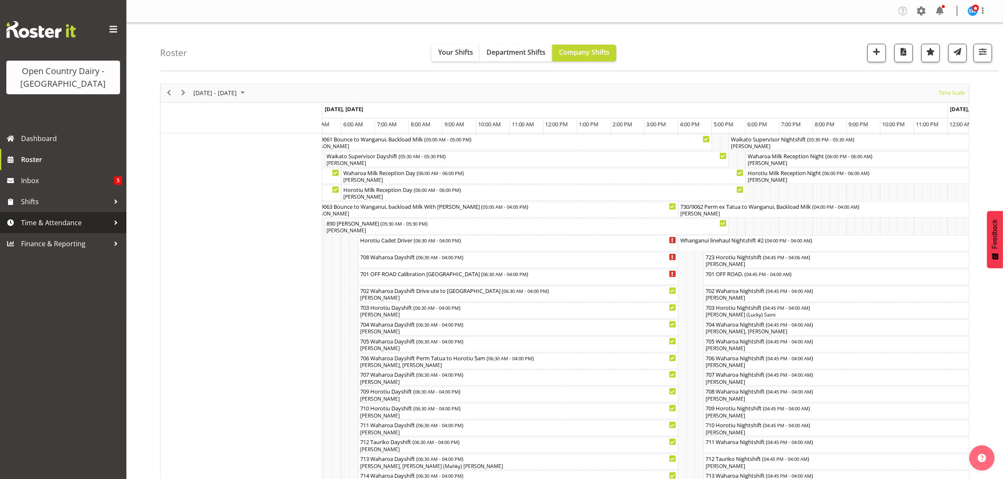
click at [88, 225] on span "Time & Attendance" at bounding box center [65, 222] width 88 height 13
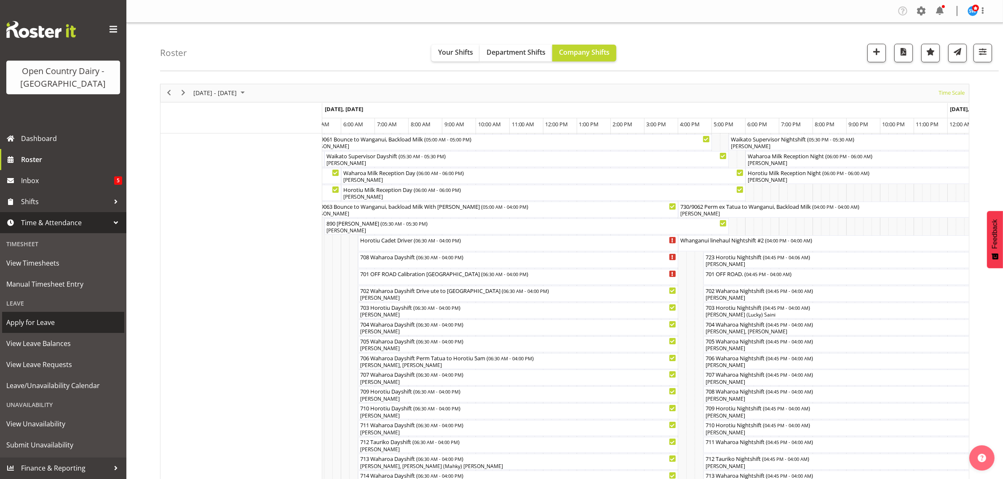
click at [51, 317] on span "Apply for Leave" at bounding box center [63, 322] width 114 height 13
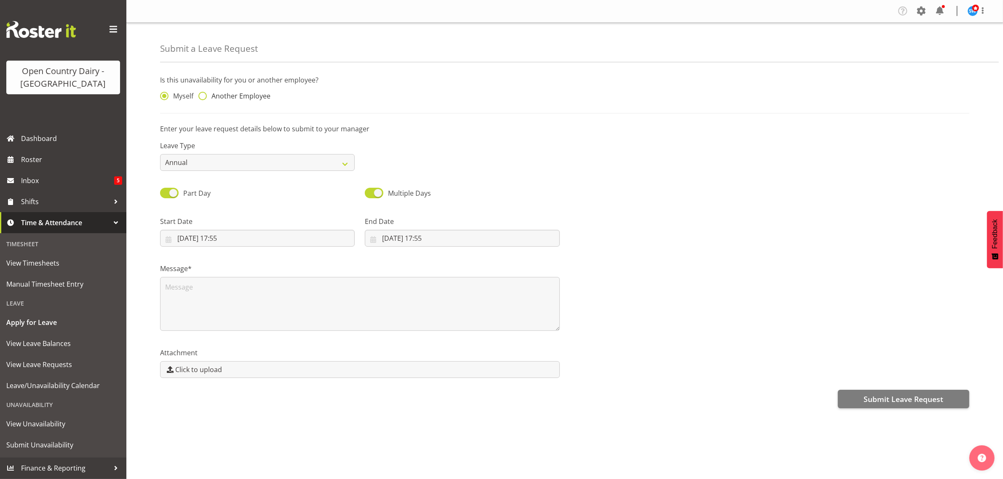
click at [203, 97] on span at bounding box center [202, 96] width 8 height 8
click at [203, 97] on input "Another Employee" at bounding box center [200, 95] width 5 height 5
radio input "true"
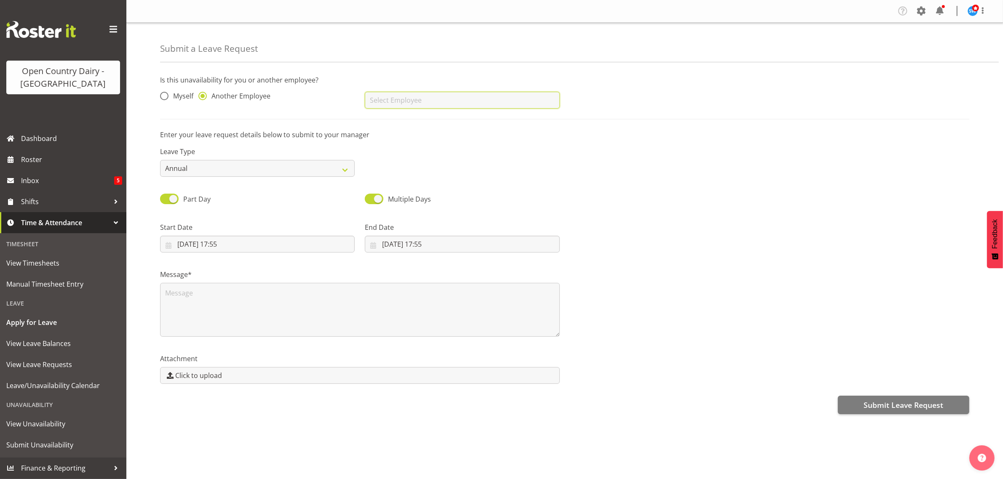
click at [400, 101] on input "text" at bounding box center [462, 100] width 195 height 17
click at [394, 124] on span "[PERSON_NAME]" at bounding box center [397, 121] width 52 height 9
type input "[PERSON_NAME]"
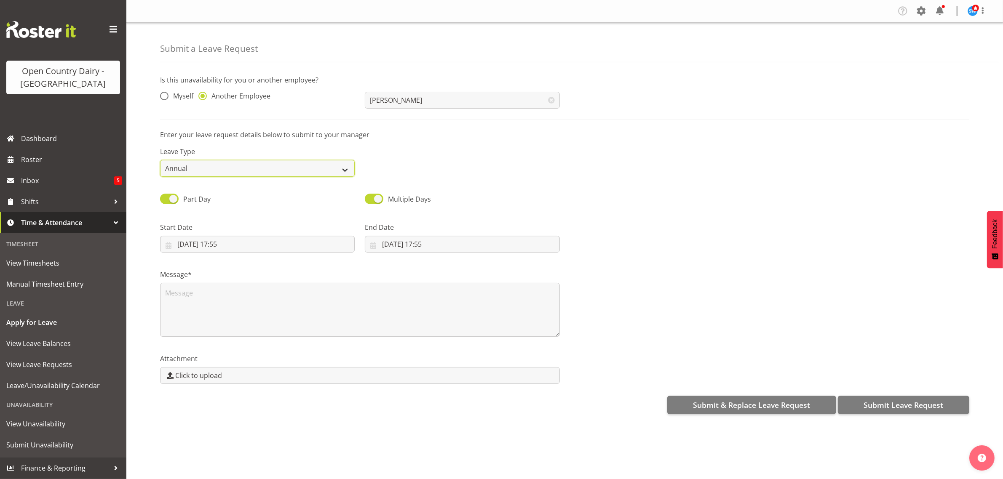
click at [345, 168] on select "Annual Sick Leave Without Pay Bereavement Domestic Violence Parental Jury Servi…" at bounding box center [257, 168] width 195 height 17
select select "Sick"
click at [160, 160] on select "Annual Sick Leave Without Pay Bereavement Domestic Violence Parental Jury Servi…" at bounding box center [257, 168] width 195 height 17
click at [276, 293] on textarea at bounding box center [360, 310] width 400 height 54
click at [249, 243] on input "11/08/2025, 17:55" at bounding box center [257, 244] width 195 height 17
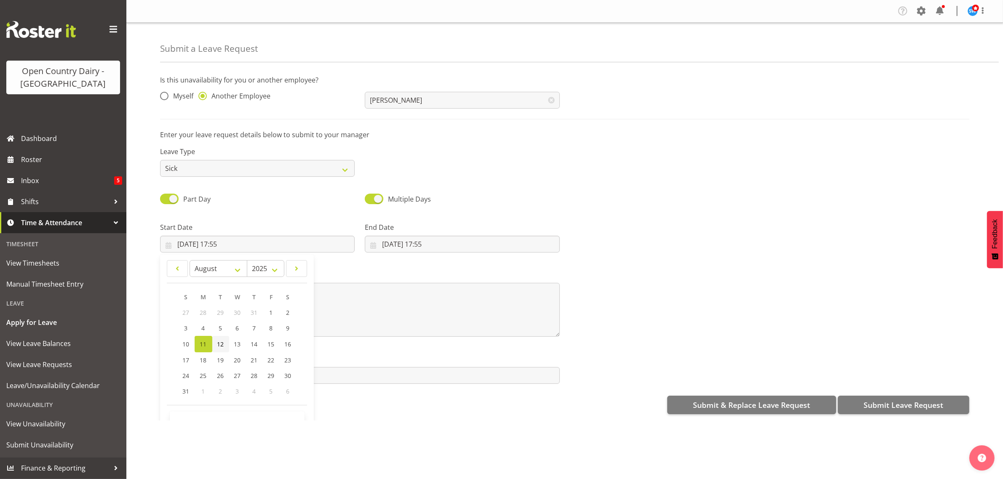
click at [222, 342] on span "12" at bounding box center [220, 344] width 7 height 8
type input "12/08/2025, 17:55"
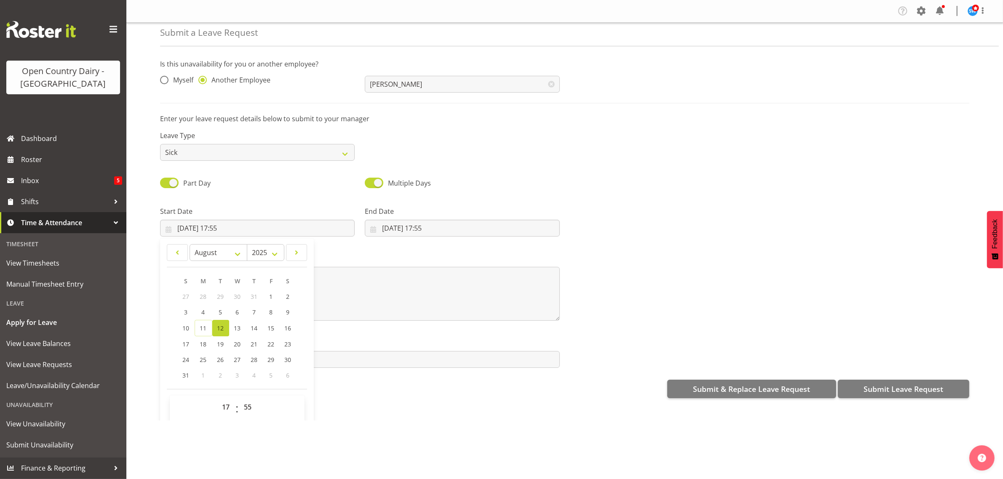
scroll to position [24, 0]
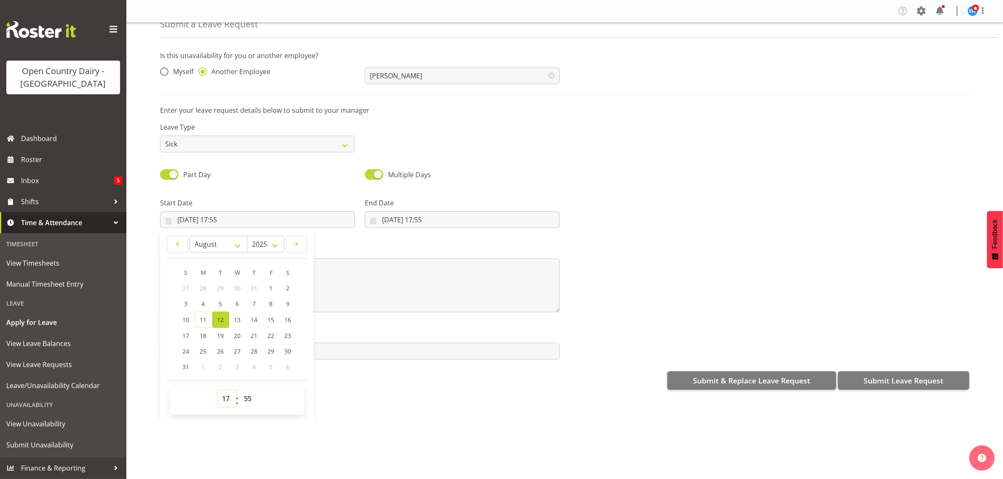
click at [227, 402] on select "00 01 02 03 04 05 06 07 08 09 10 11 12 13 14 15 16 17 18 19 20 21 22 23" at bounding box center [227, 398] width 19 height 17
select select "6"
click at [218, 391] on select "00 01 02 03 04 05 06 07 08 09 10 11 12 13 14 15 16 17 18 19 20 21 22 23" at bounding box center [227, 398] width 19 height 17
type input "12/08/2025, 06:55"
click at [248, 403] on select "00 01 02 03 04 05 06 07 08 09 10 11 12 13 14 15 16 17 18 19 20 21 22 23 24 25 2…" at bounding box center [249, 398] width 19 height 17
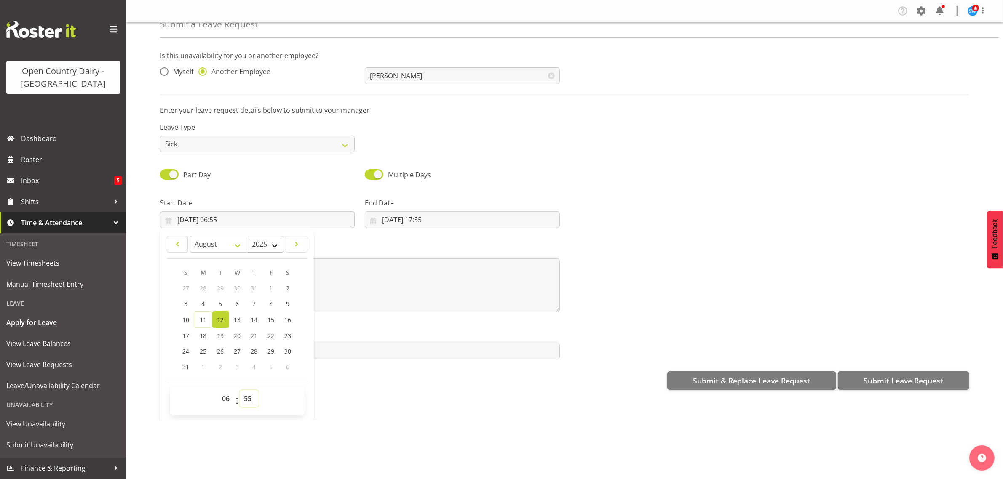
select select "30"
click at [240, 391] on select "00 01 02 03 04 05 06 07 08 09 10 11 12 13 14 15 16 17 18 19 20 21 22 23 24 25 2…" at bounding box center [249, 398] width 19 height 17
type input "12/08/2025, 06:30"
click at [408, 220] on input "11/08/2025, 17:55" at bounding box center [462, 219] width 195 height 17
click at [430, 400] on select "00 01 02 03 04 05 06 07 08 09 10 11 12 13 14 15 16 17 18 19 20 21 22 23" at bounding box center [431, 398] width 19 height 17
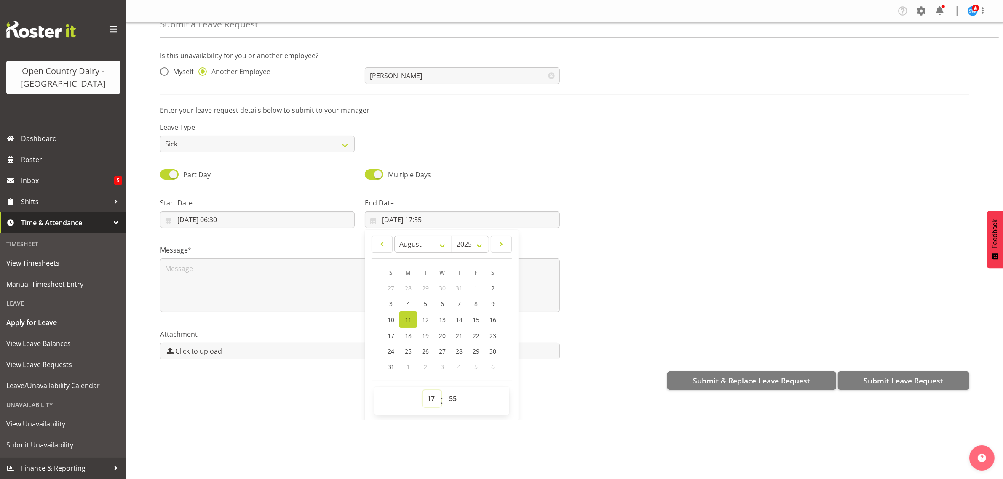
select select "16"
click at [422, 391] on select "00 01 02 03 04 05 06 07 08 09 10 11 12 13 14 15 16 17 18 19 20 21 22 23" at bounding box center [431, 398] width 19 height 17
type input "11/08/2025, 16:55"
click at [451, 403] on select "00 01 02 03 04 05 06 07 08 09 10 11 12 13 14 15 16 17 18 19 20 21 22 23 24 25 2…" at bounding box center [453, 398] width 19 height 17
select select "0"
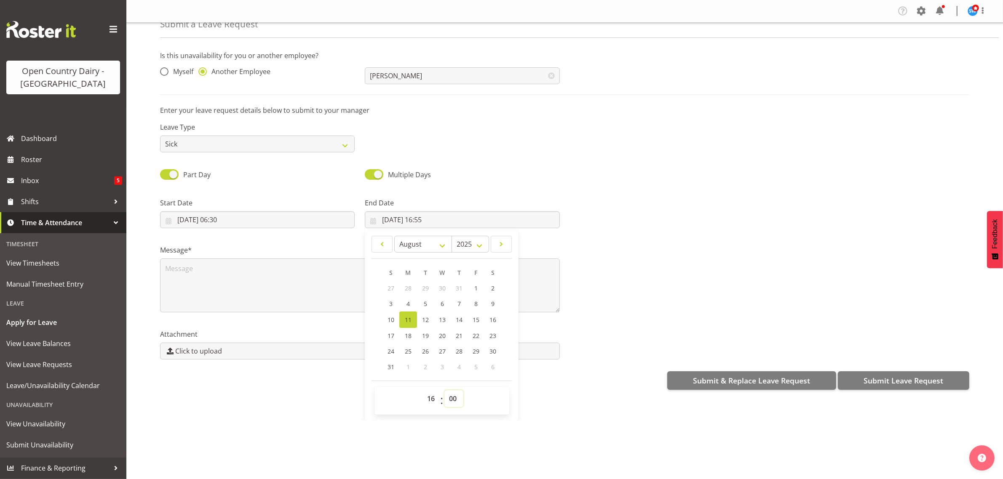
click at [444, 391] on select "00 01 02 03 04 05 06 07 08 09 10 11 12 13 14 15 16 17 18 19 20 21 22 23 24 25 2…" at bounding box center [453, 398] width 19 height 17
type input "11/08/2025, 16:00"
click at [681, 213] on div at bounding box center [770, 209] width 410 height 47
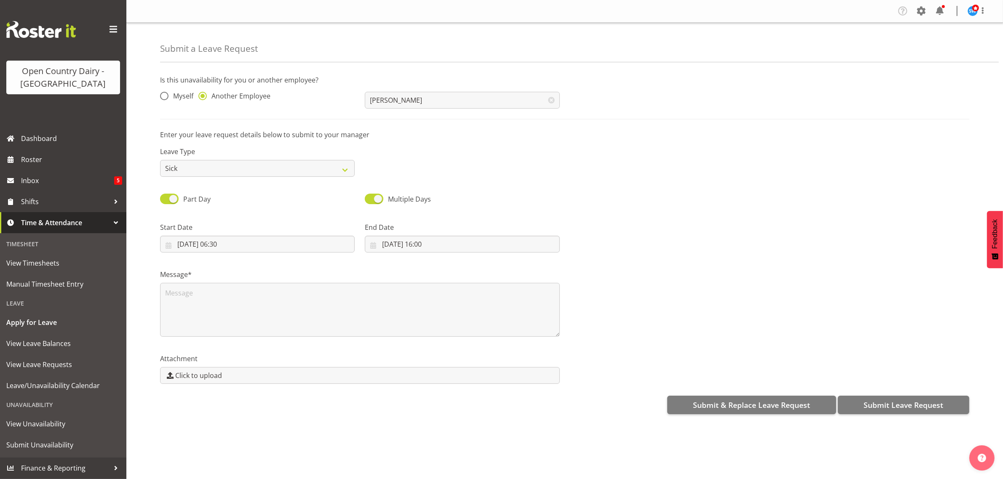
scroll to position [0, 0]
click at [285, 290] on textarea at bounding box center [360, 310] width 400 height 54
type textarea "sick"
click at [384, 245] on input "11/08/2025, 16:00" at bounding box center [462, 244] width 195 height 17
click at [424, 345] on span "12" at bounding box center [425, 344] width 7 height 8
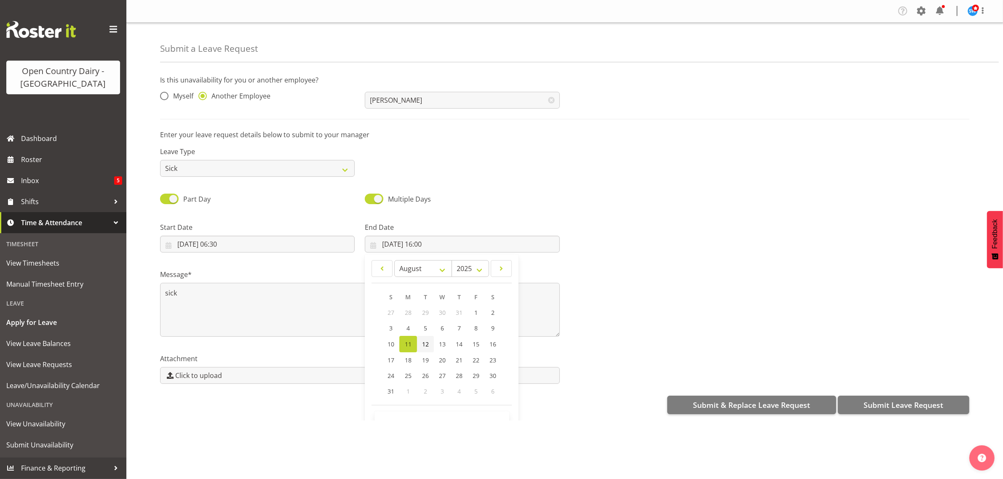
type input "12/08/2025, 16:00"
click at [293, 314] on textarea "sick" at bounding box center [360, 310] width 400 height 54
click at [931, 407] on span "Submit Leave Request" at bounding box center [903, 405] width 80 height 11
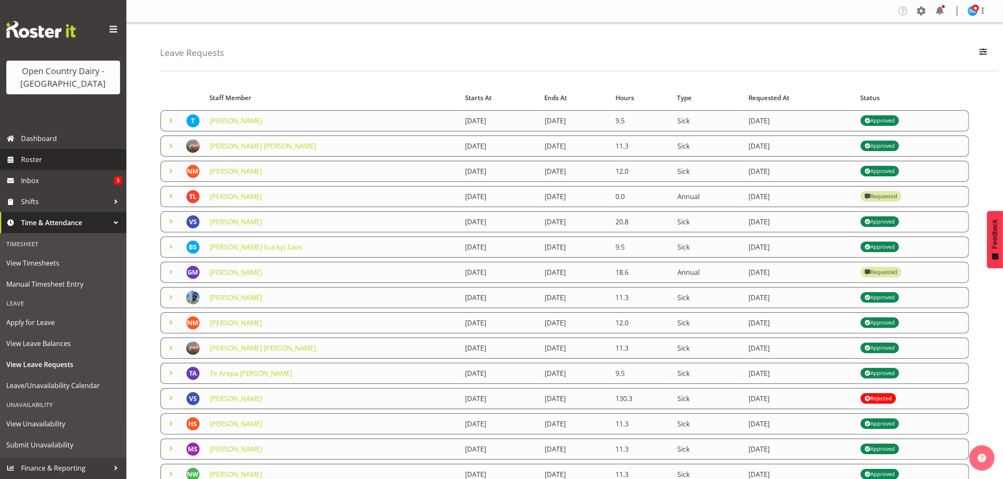
click at [36, 163] on span "Roster" at bounding box center [71, 159] width 101 height 13
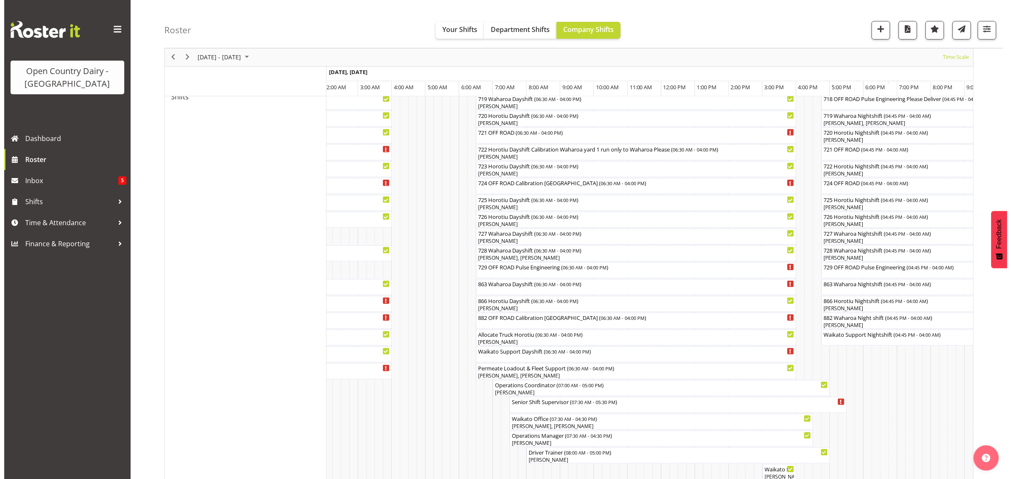
scroll to position [579, 0]
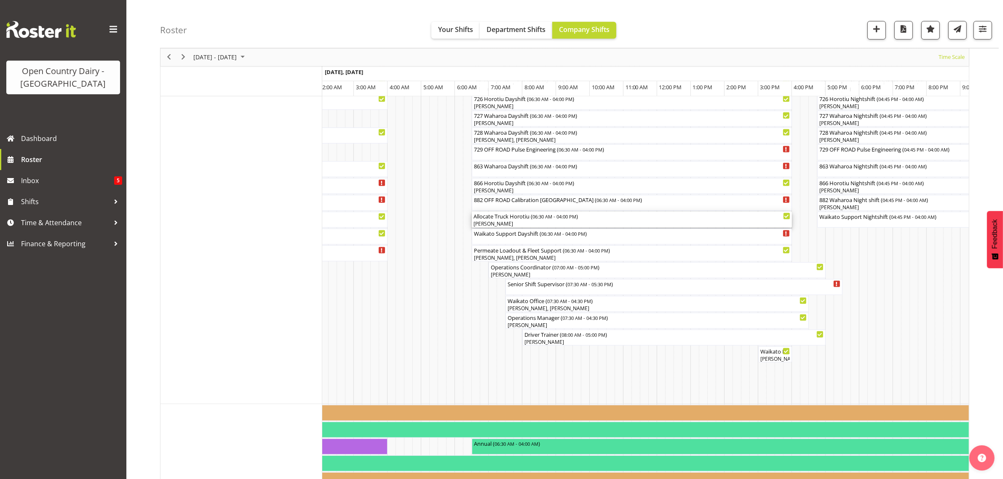
click at [501, 220] on div "Allocate Truck Horotiu ( 06:30 AM - 04:00 PM )" at bounding box center [631, 216] width 317 height 8
click at [0, 0] on div at bounding box center [0, 0] width 0 height 0
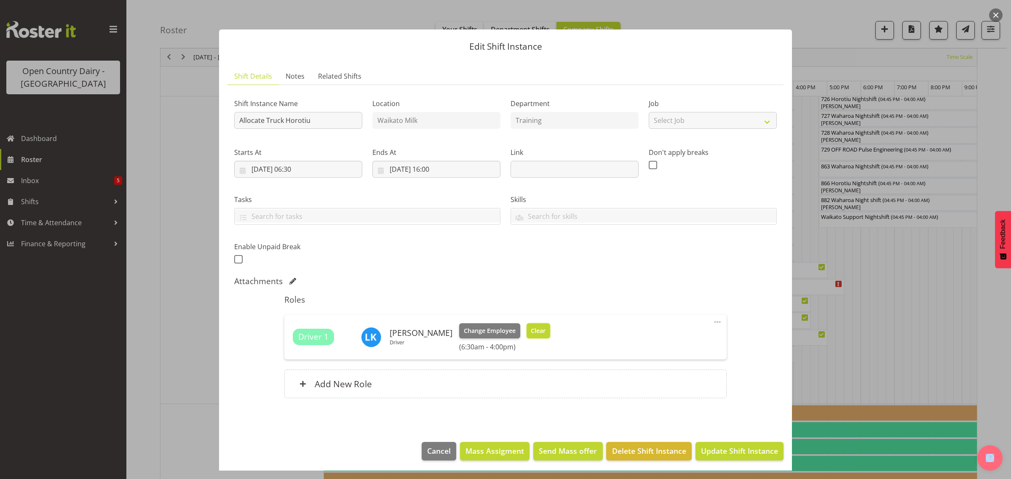
click at [531, 329] on span "Clear" at bounding box center [538, 330] width 15 height 9
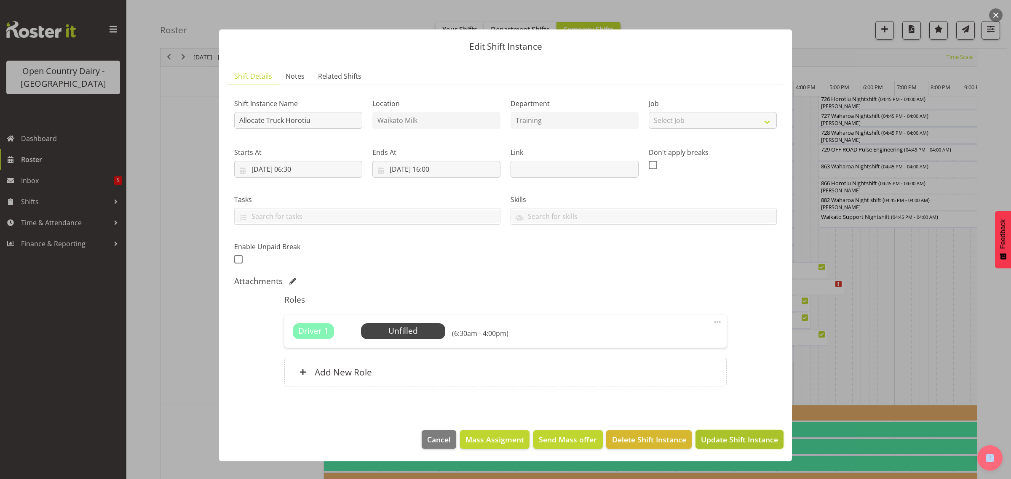
click at [746, 442] on span "Update Shift Instance" at bounding box center [739, 439] width 77 height 11
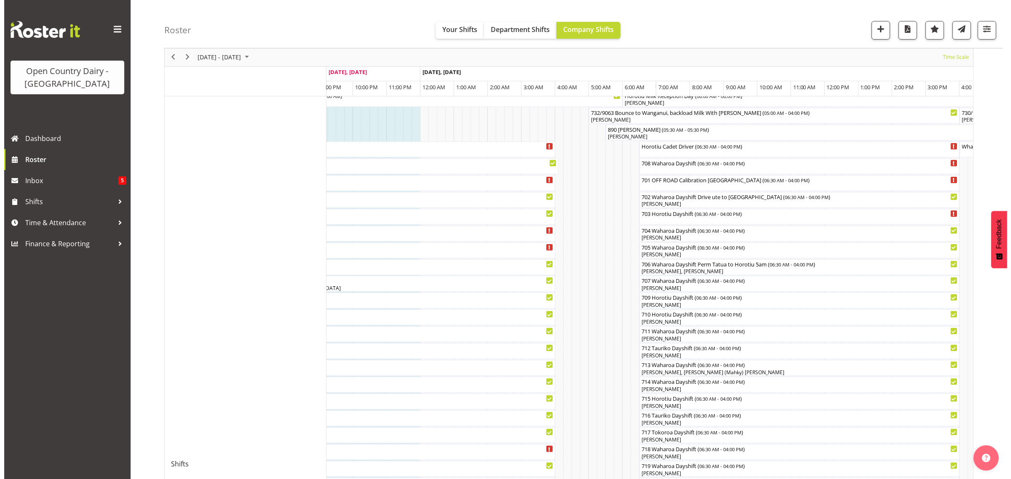
scroll to position [53, 0]
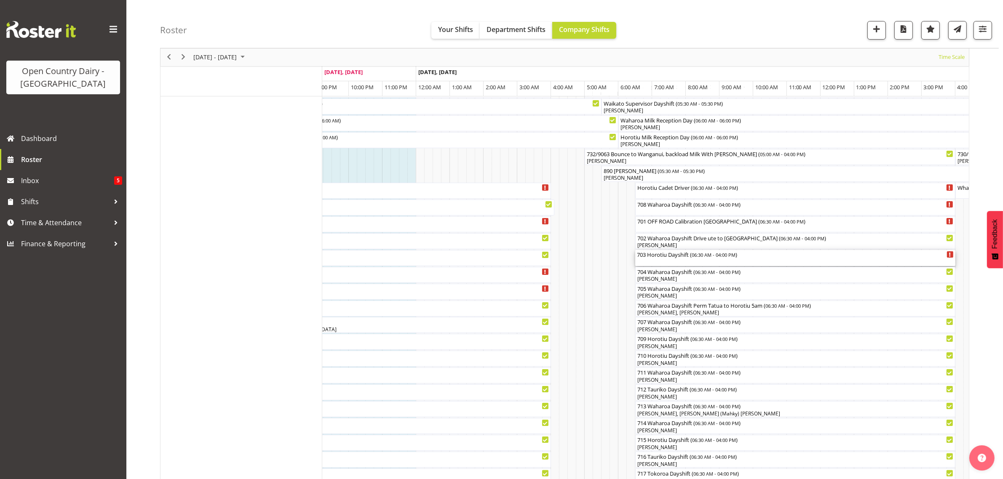
click at [667, 262] on div "703 Horotiu Dayshift ( 06:30 AM - 04:00 PM )" at bounding box center [795, 258] width 317 height 16
click at [0, 0] on div at bounding box center [0, 0] width 0 height 0
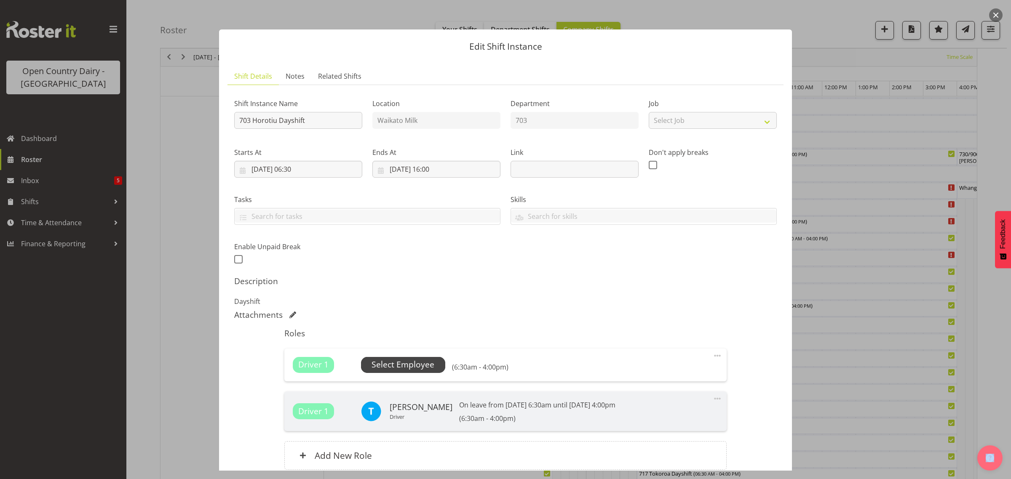
click at [391, 363] on span "Select Employee" at bounding box center [402, 365] width 63 height 12
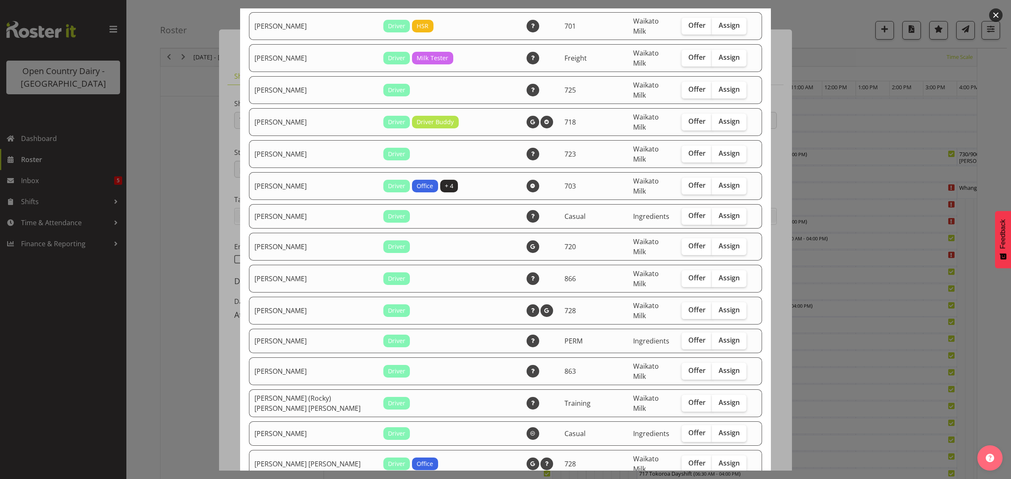
scroll to position [510, 0]
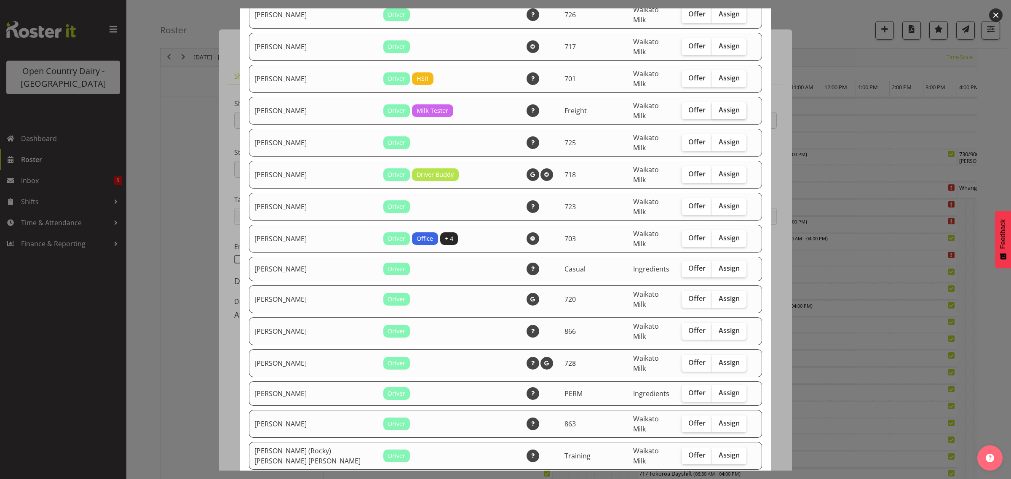
click at [718, 106] on span "Assign" at bounding box center [728, 110] width 21 height 8
click at [716, 107] on input "Assign" at bounding box center [714, 109] width 5 height 5
checkbox input "true"
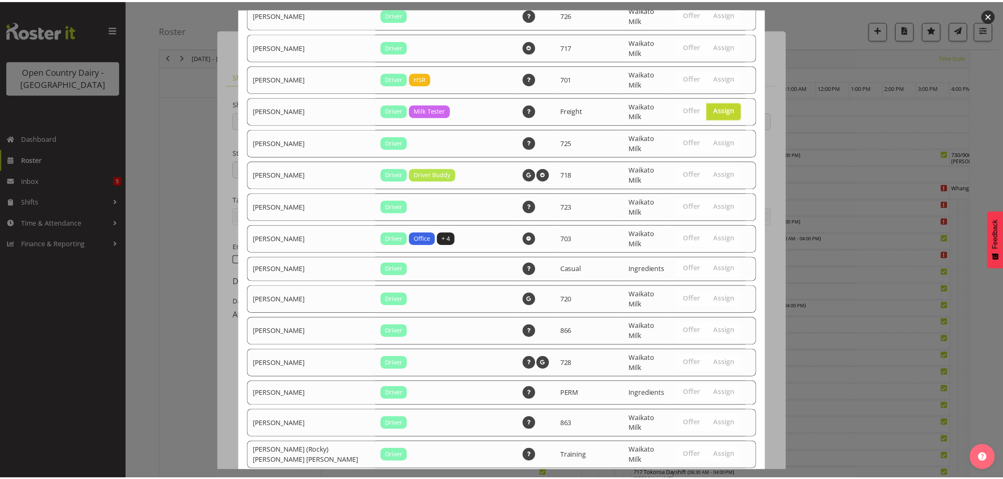
scroll to position [825, 0]
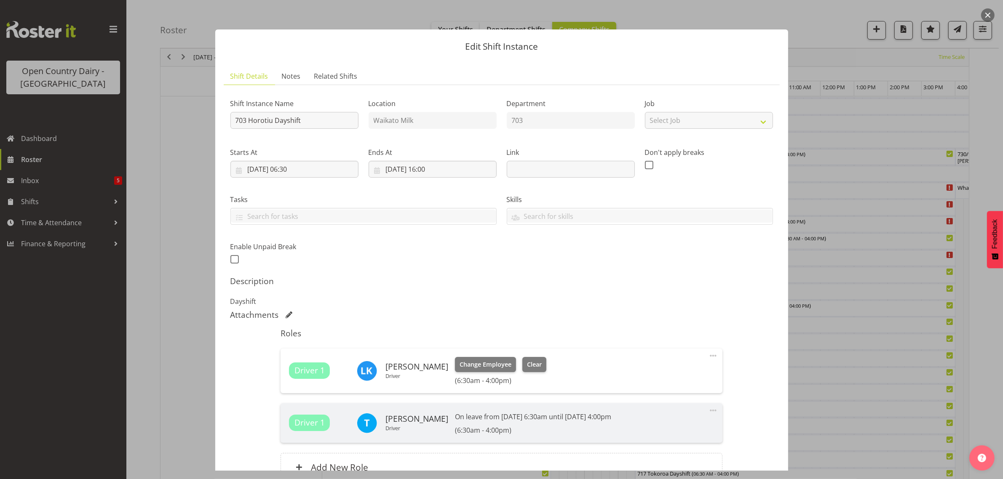
scroll to position [85, 0]
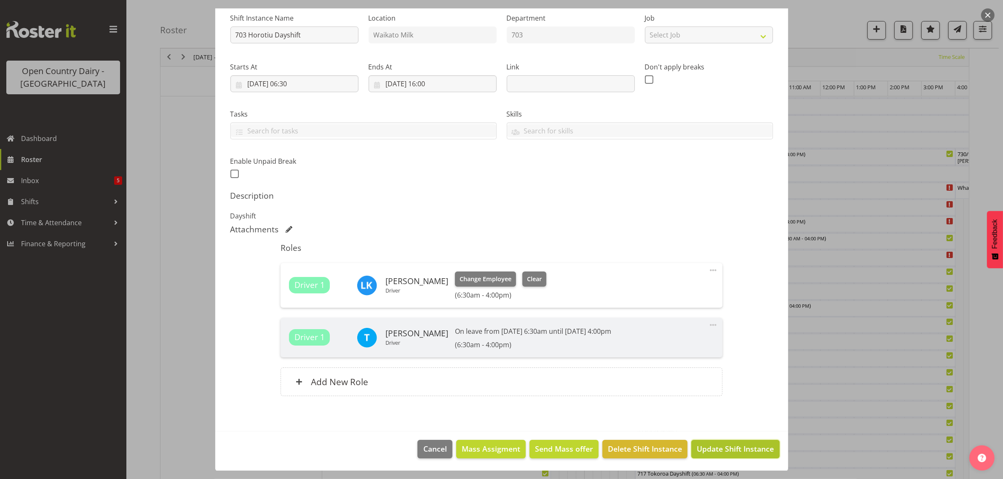
click at [712, 450] on span "Update Shift Instance" at bounding box center [734, 448] width 77 height 11
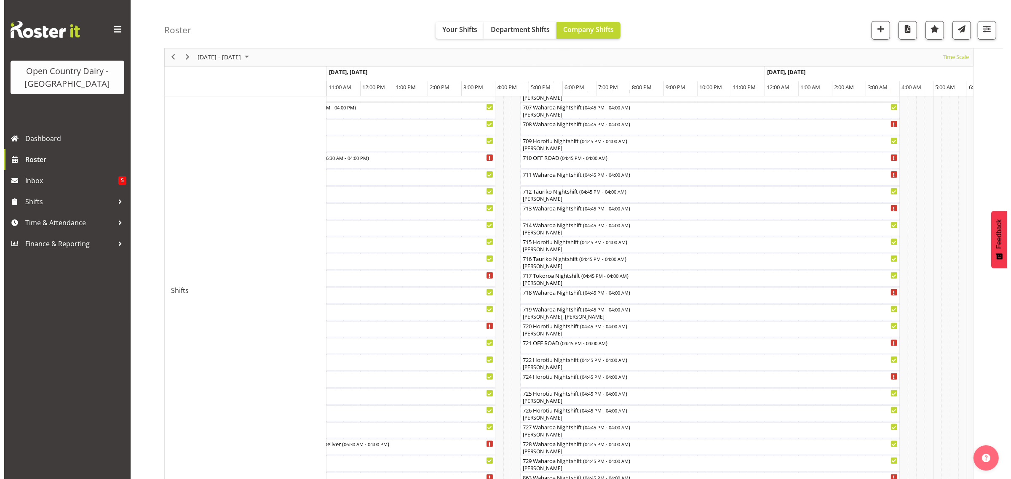
scroll to position [263, 0]
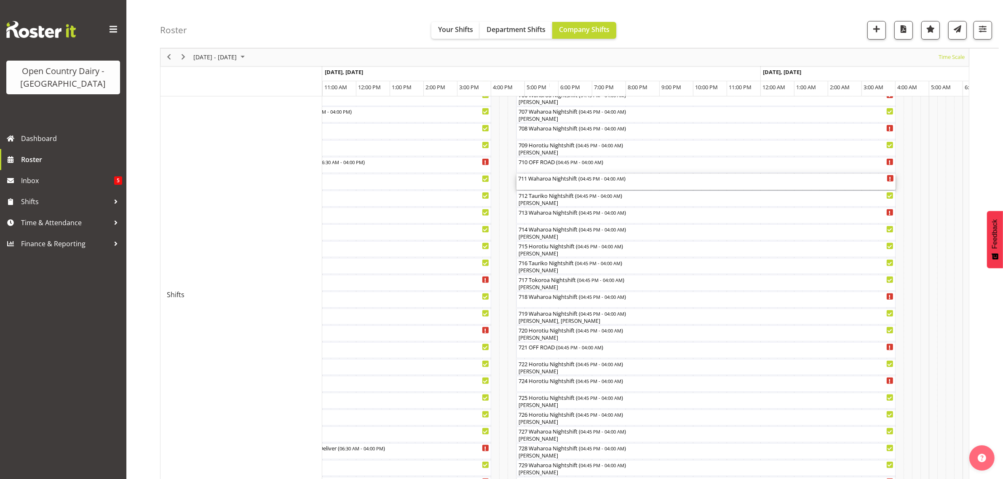
click at [550, 184] on div "711 Waharoa Nightshift ( 04:45 PM - 04:00 AM )" at bounding box center [706, 182] width 376 height 16
click at [0, 0] on div at bounding box center [0, 0] width 0 height 0
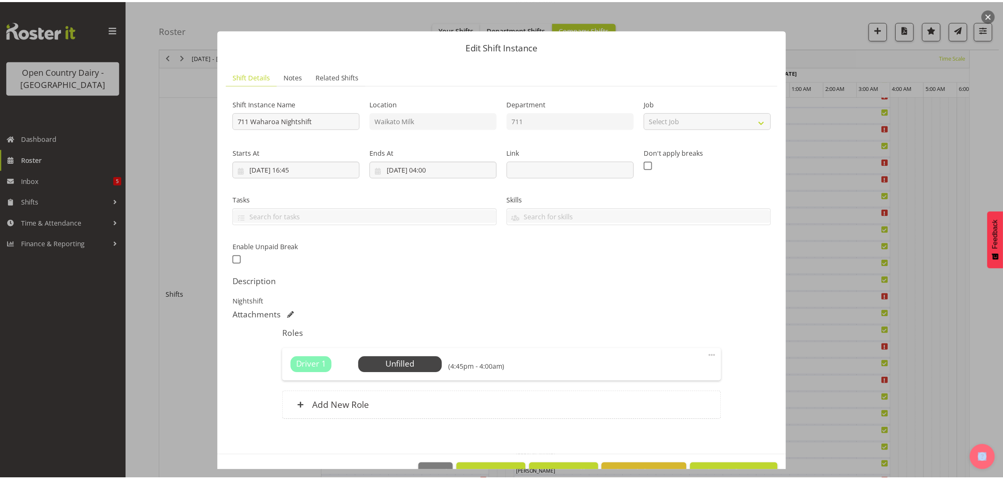
scroll to position [24, 0]
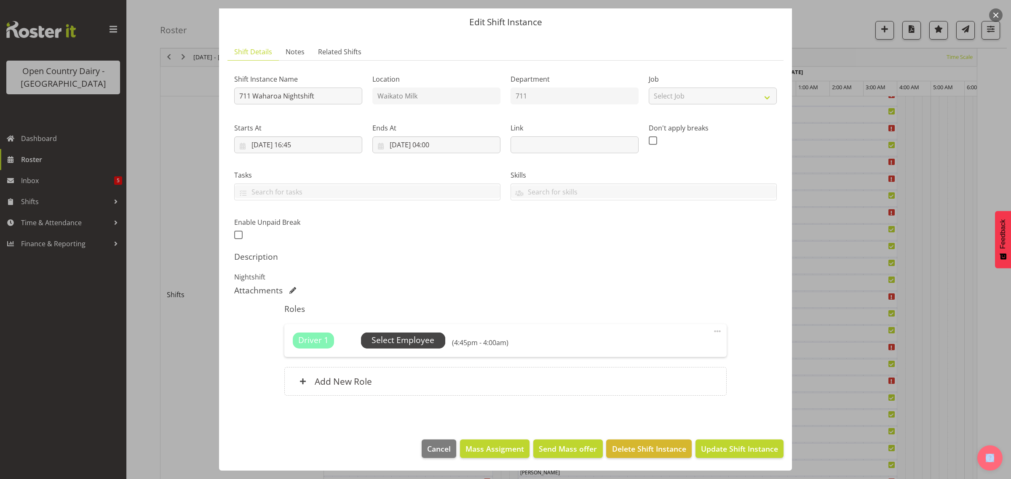
click at [422, 345] on span "Select Employee" at bounding box center [402, 340] width 63 height 12
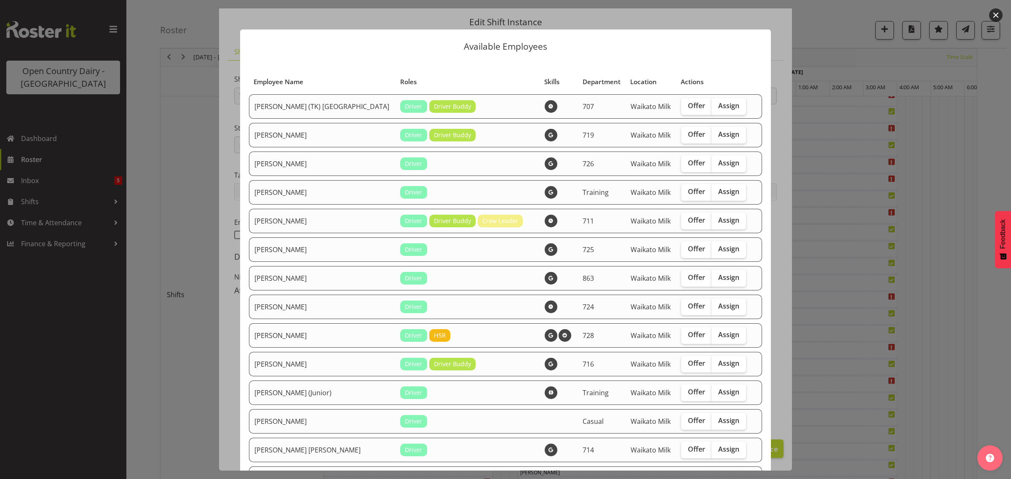
click at [816, 114] on div at bounding box center [505, 239] width 1011 height 479
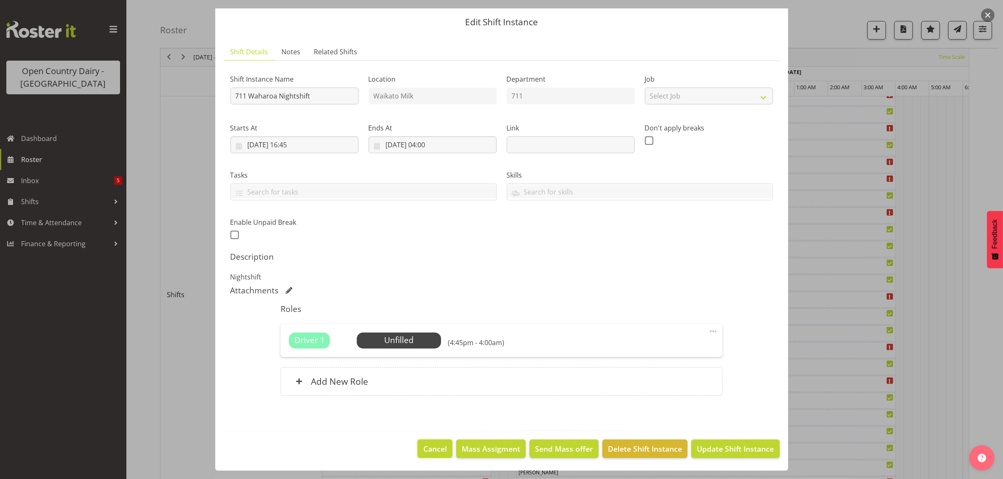
click at [423, 448] on span "Cancel" at bounding box center [435, 448] width 24 height 11
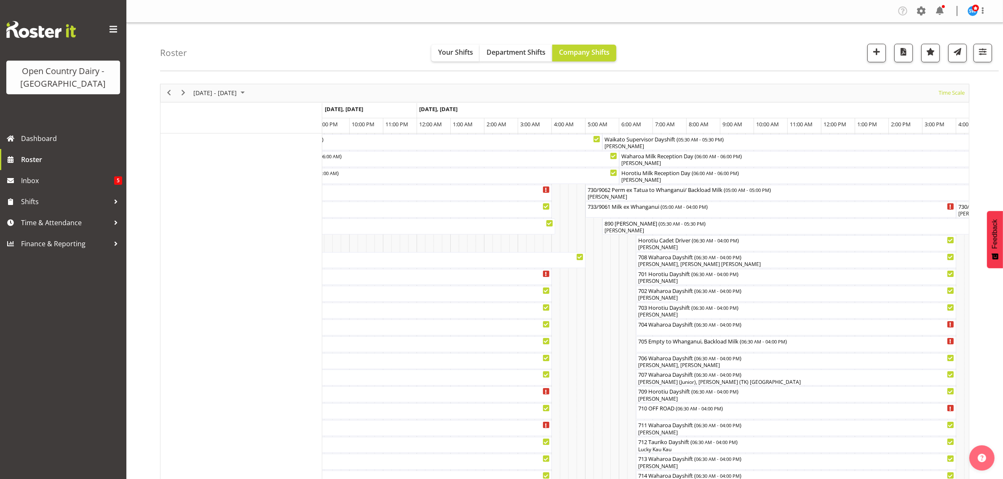
scroll to position [263, 0]
